Goal: Task Accomplishment & Management: Manage account settings

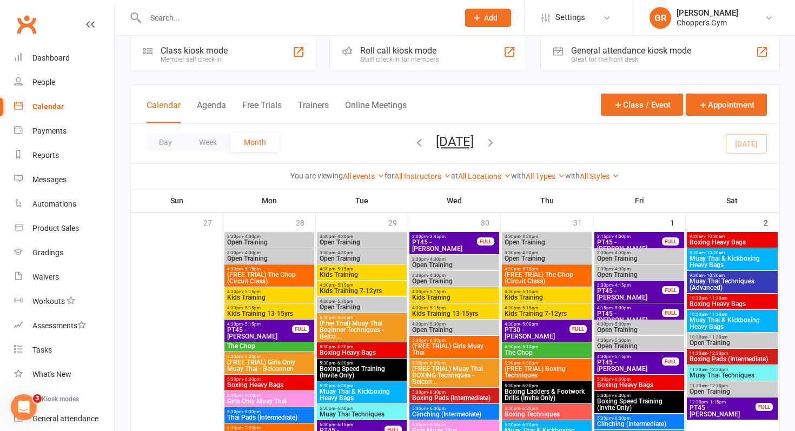
scroll to position [19, 0]
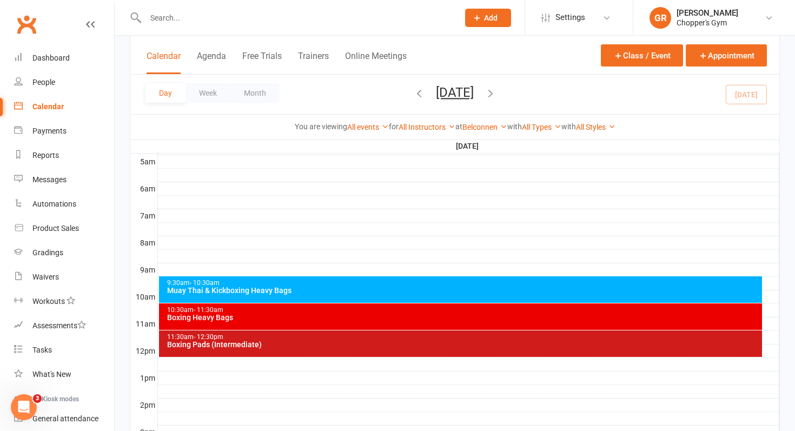
click at [194, 19] on input "text" at bounding box center [296, 17] width 309 height 15
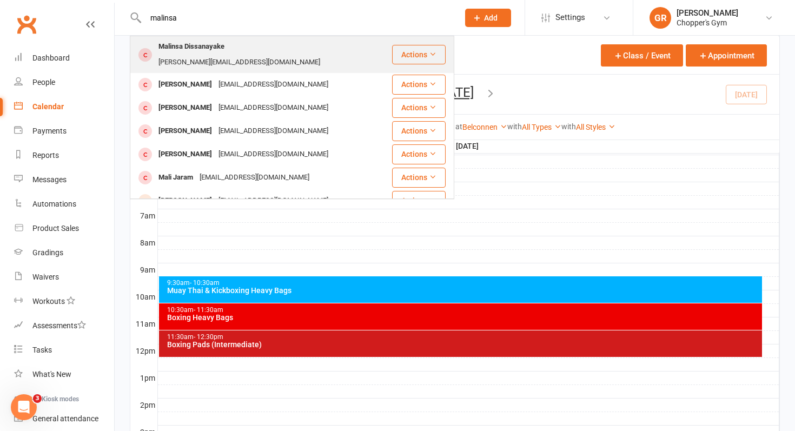
type input "malinsa"
click at [198, 50] on div "Malinsa Dissanayake" at bounding box center [191, 47] width 72 height 16
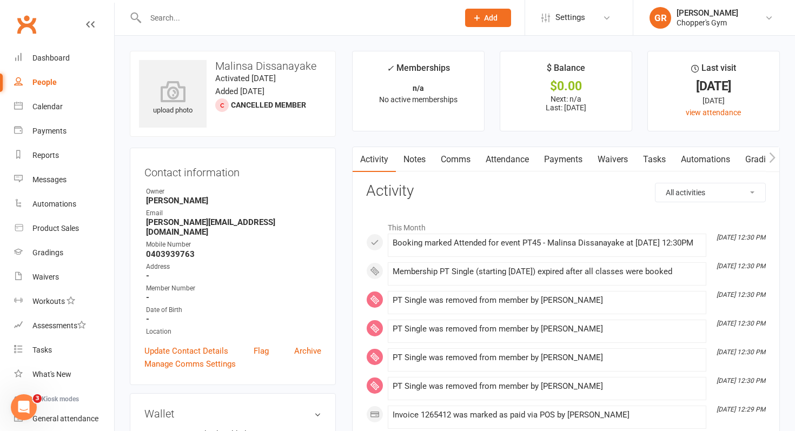
click at [571, 165] on link "Payments" at bounding box center [563, 159] width 54 height 25
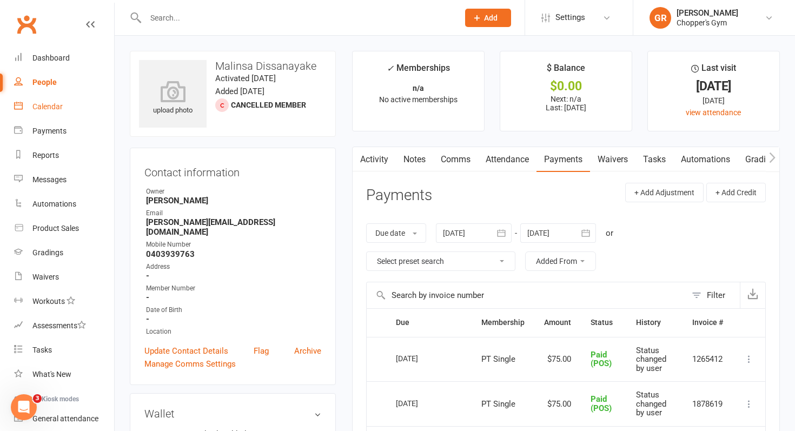
click at [45, 104] on div "Calendar" at bounding box center [47, 106] width 30 height 9
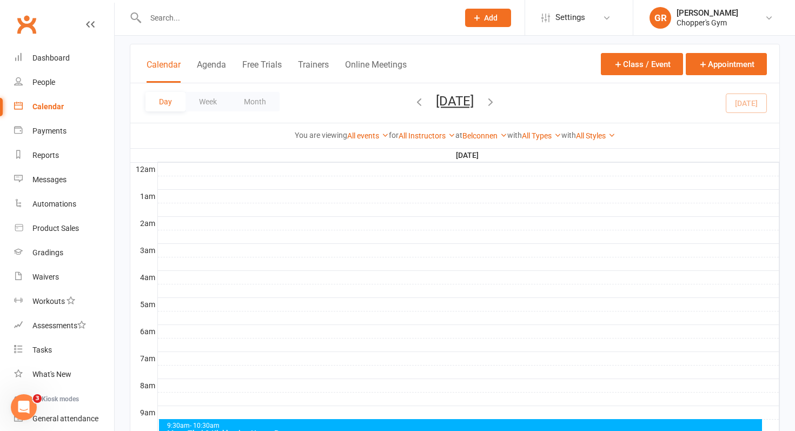
scroll to position [56, 0]
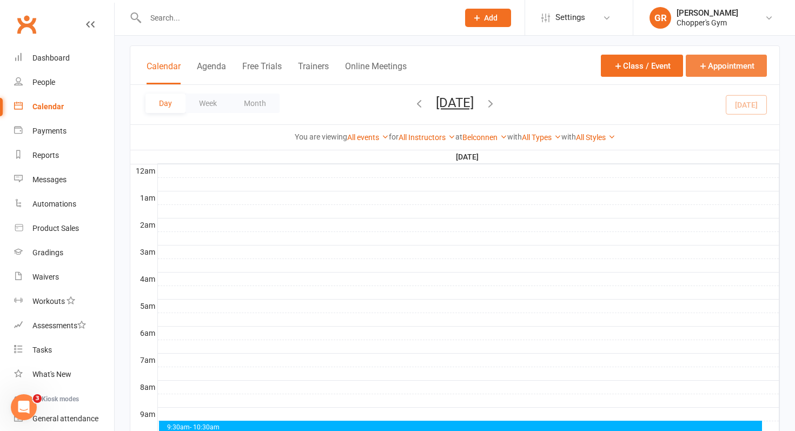
click at [721, 72] on button "Appointment" at bounding box center [726, 66] width 81 height 22
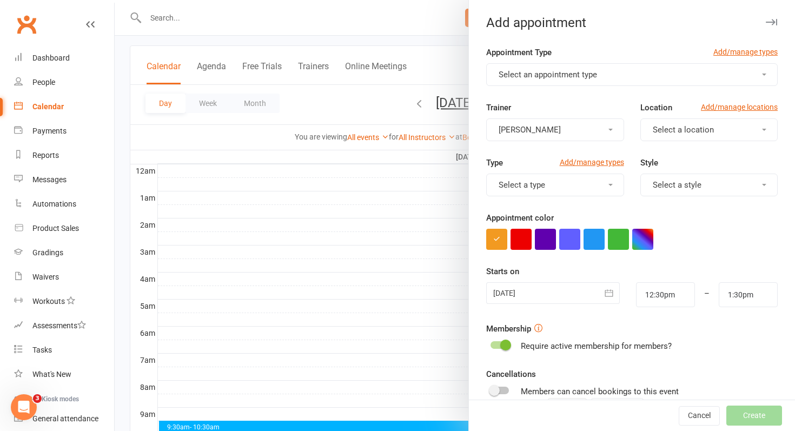
click at [611, 75] on button "Select an appointment type" at bounding box center [631, 74] width 291 height 23
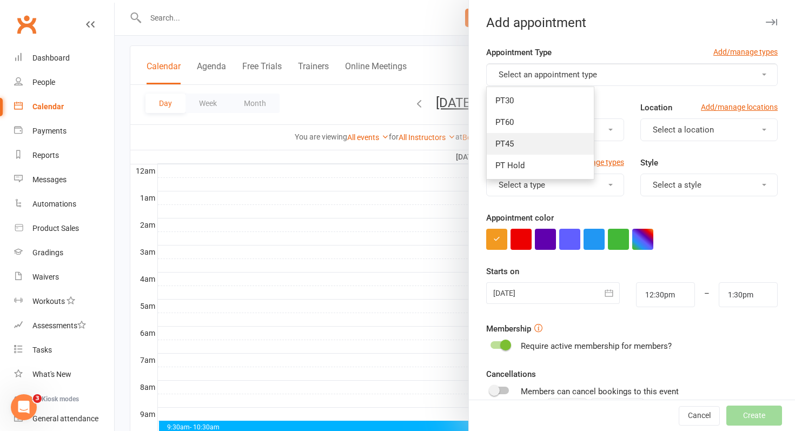
click at [555, 147] on link "PT45" at bounding box center [540, 144] width 107 height 22
type input "1:15pm"
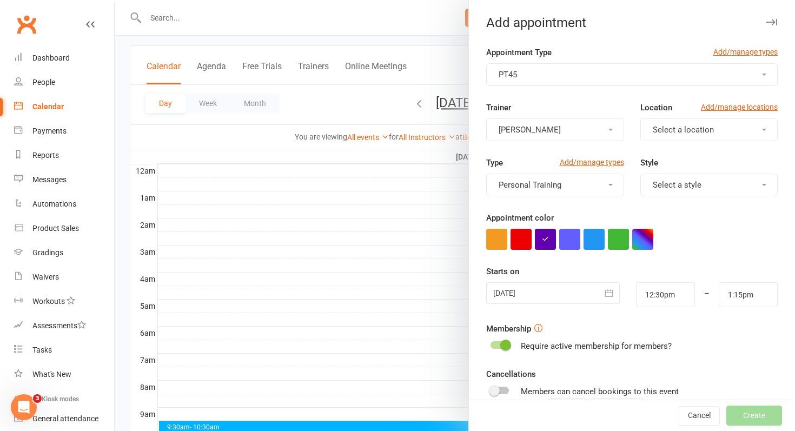
click at [598, 127] on button "[PERSON_NAME]" at bounding box center [554, 129] width 137 height 23
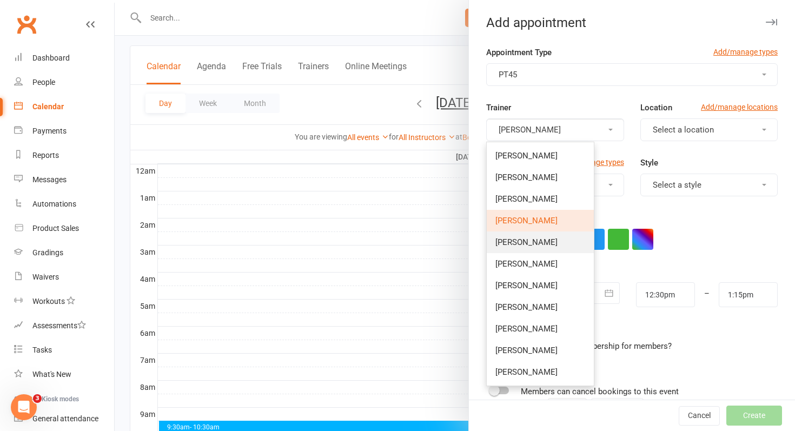
click at [562, 250] on link "[PERSON_NAME]" at bounding box center [540, 242] width 107 height 22
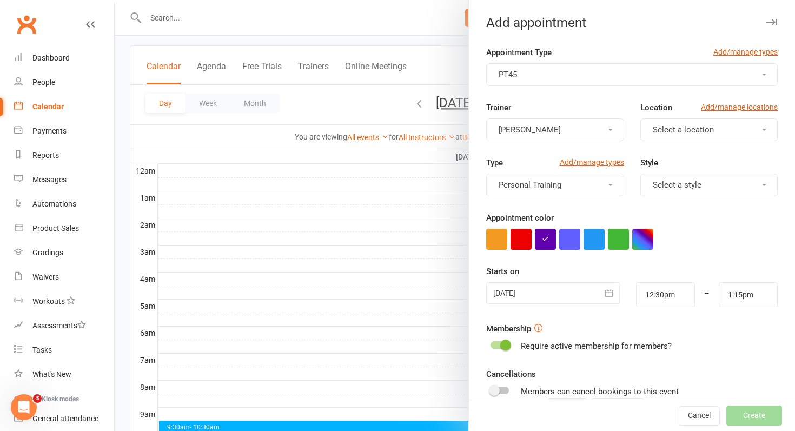
click at [695, 129] on span "Select a location" at bounding box center [683, 130] width 61 height 10
click at [674, 158] on span "Belconnen" at bounding box center [669, 156] width 38 height 10
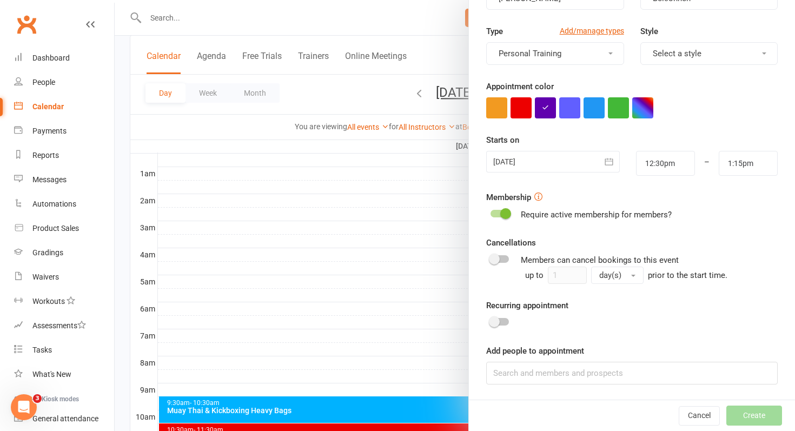
scroll to position [102, 0]
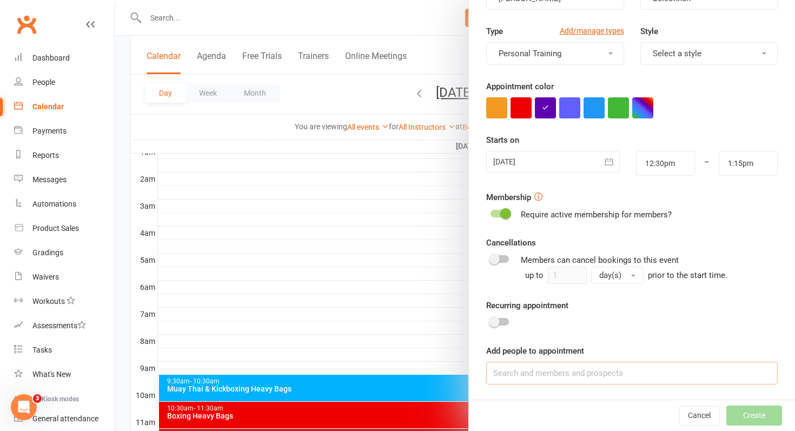
click at [520, 377] on input at bounding box center [631, 373] width 291 height 23
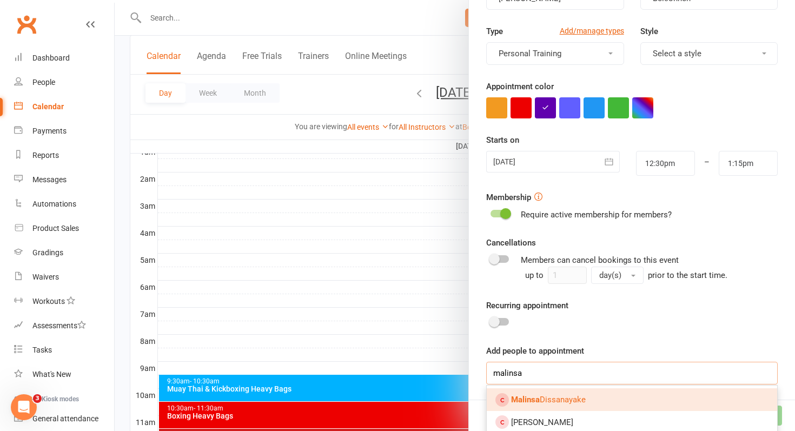
type input "malinsa"
click at [529, 397] on strong "Malinsa" at bounding box center [525, 400] width 29 height 10
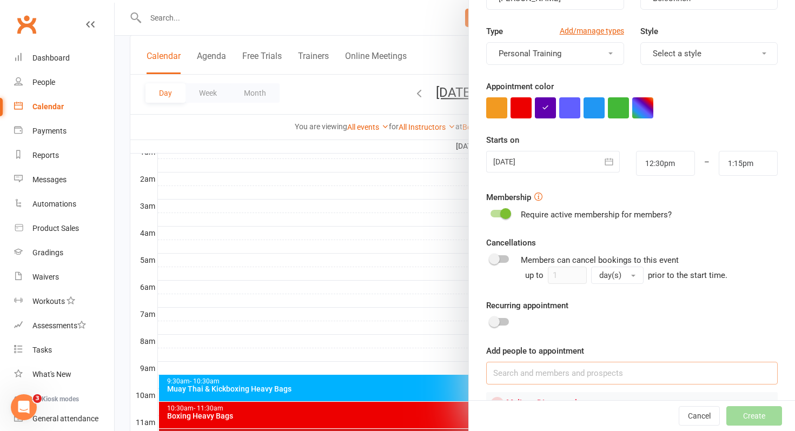
scroll to position [174, 0]
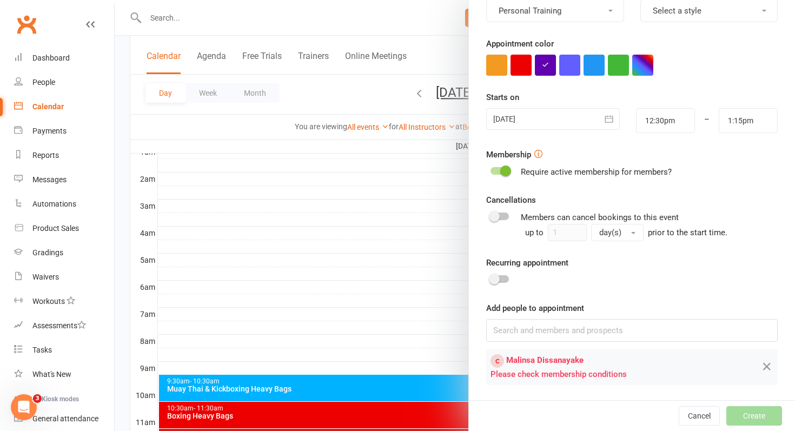
click at [496, 172] on div at bounding box center [500, 171] width 18 height 8
click at [491, 169] on input "checkbox" at bounding box center [491, 169] width 0 height 0
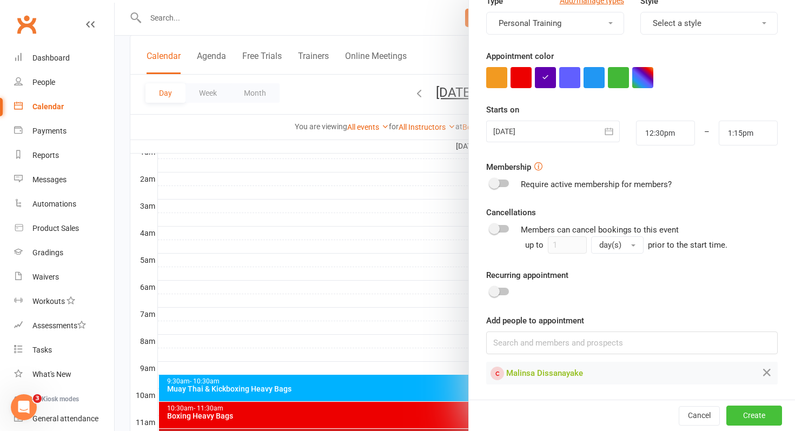
click at [740, 414] on button "Create" at bounding box center [754, 415] width 56 height 19
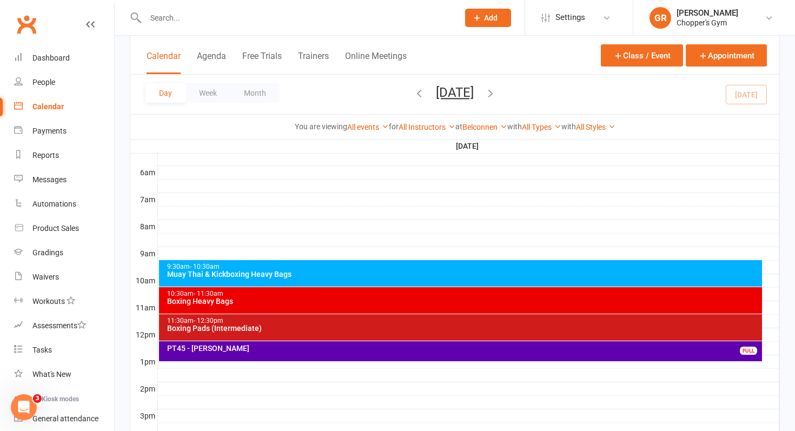
scroll to position [215, 0]
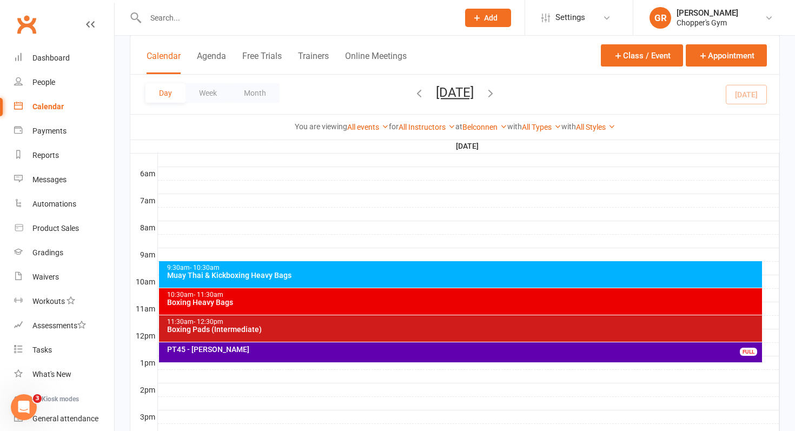
click at [390, 356] on div "PT45 - Malinsa Dissanayake FULL" at bounding box center [461, 352] width 604 height 20
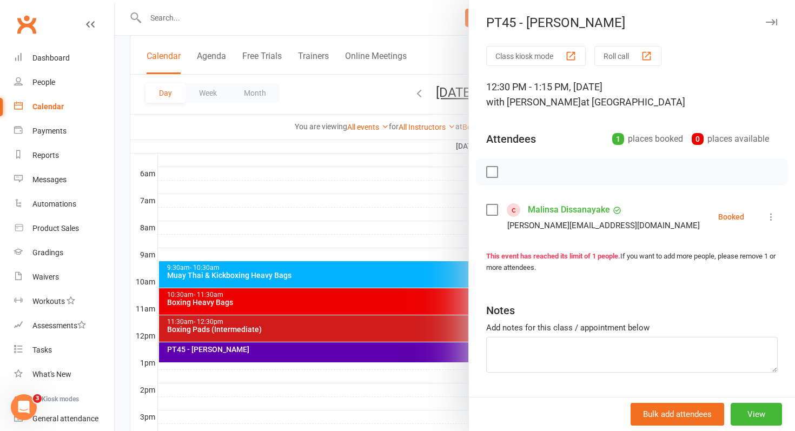
click at [586, 211] on link "Malinsa Dissanayake" at bounding box center [569, 209] width 82 height 17
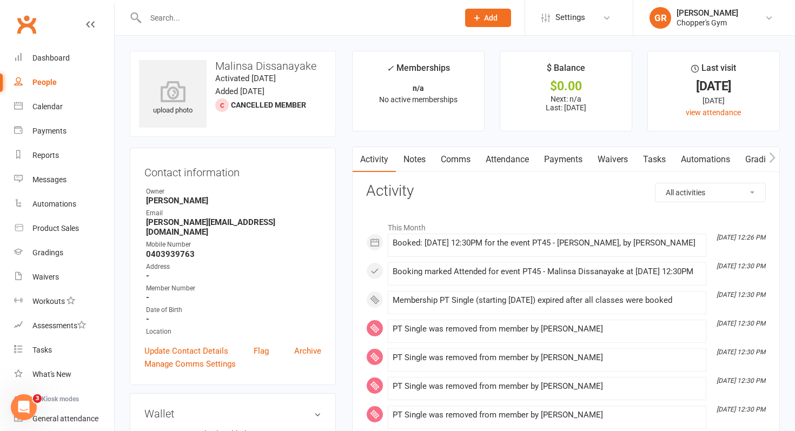
click at [557, 160] on link "Payments" at bounding box center [563, 159] width 54 height 25
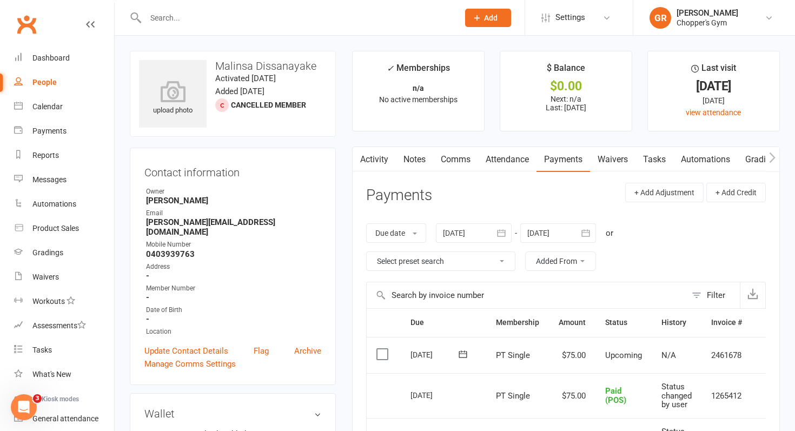
click at [377, 352] on label at bounding box center [383, 354] width 15 height 11
click at [377, 349] on input "checkbox" at bounding box center [379, 349] width 7 height 0
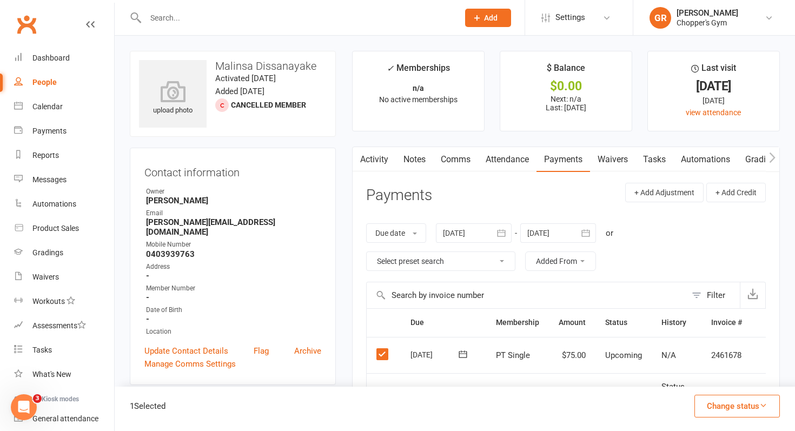
click at [740, 401] on button "Change status" at bounding box center [736, 406] width 85 height 23
click at [711, 340] on link "Paid (POS)" at bounding box center [725, 334] width 107 height 22
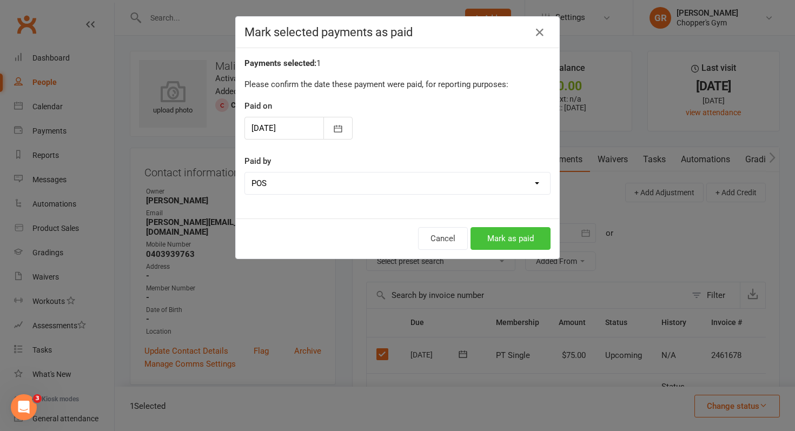
click at [523, 244] on button "Mark as paid" at bounding box center [511, 238] width 80 height 23
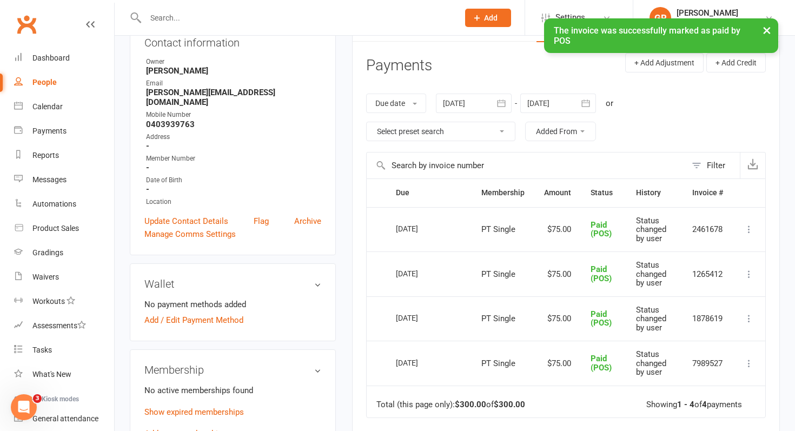
scroll to position [131, 0]
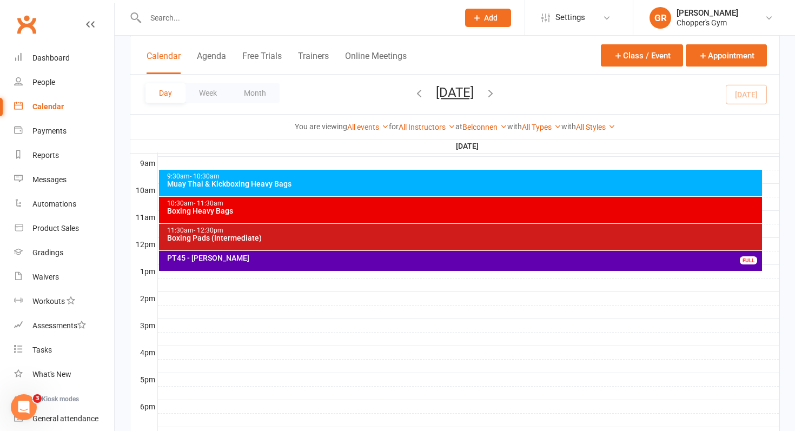
click at [385, 259] on div "PT45 - [PERSON_NAME]" at bounding box center [464, 258] width 594 height 8
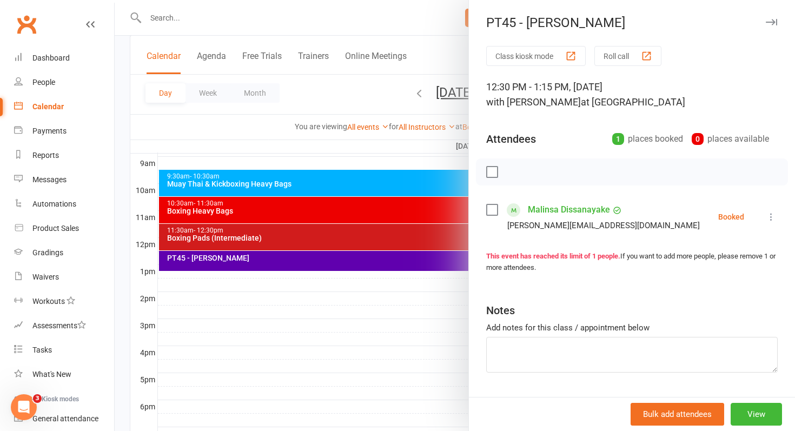
click at [494, 206] on label at bounding box center [491, 209] width 11 height 11
click at [515, 171] on icon "button" at bounding box center [516, 172] width 12 height 12
click at [53, 109] on div "Calendar" at bounding box center [47, 106] width 31 height 9
